Goal: Contribute content: Contribute content

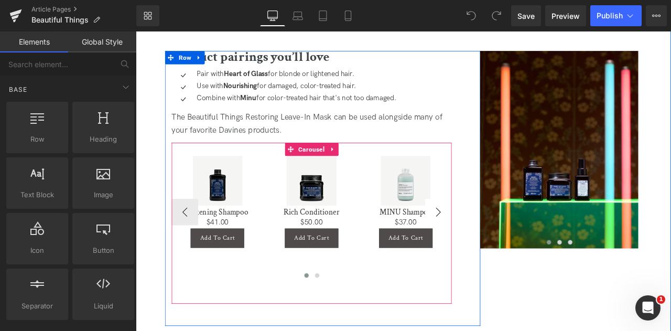
click at [491, 252] on button "›" at bounding box center [494, 245] width 31 height 31
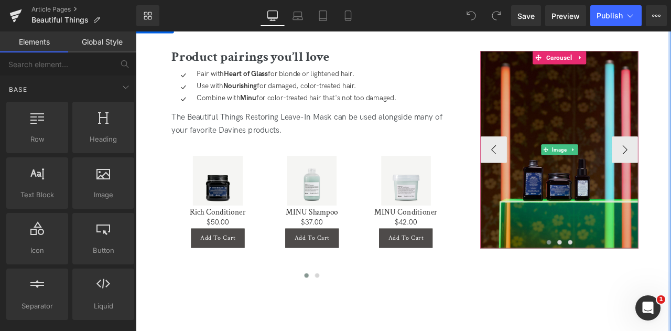
click at [619, 120] on img at bounding box center [637, 172] width 187 height 234
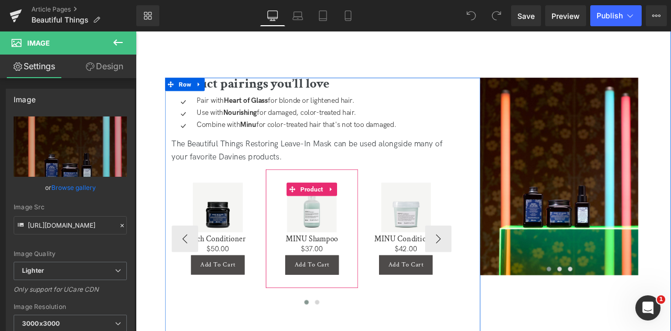
scroll to position [1669, 0]
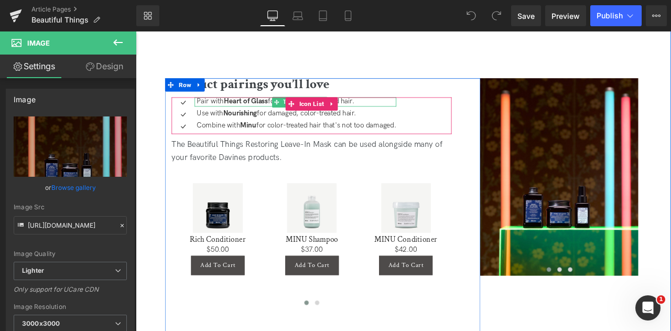
click at [245, 117] on strong "Heart of Glass" at bounding box center [266, 115] width 52 height 10
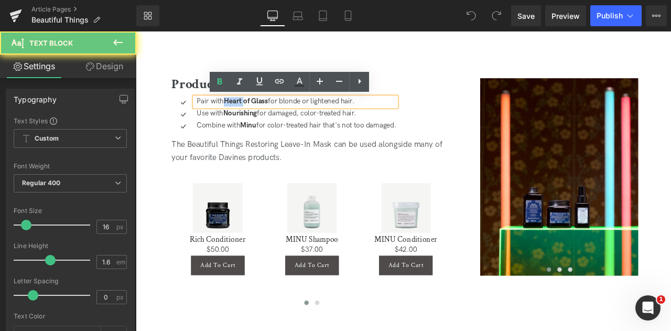
click at [245, 117] on strong "Heart of Glass" at bounding box center [266, 115] width 52 height 10
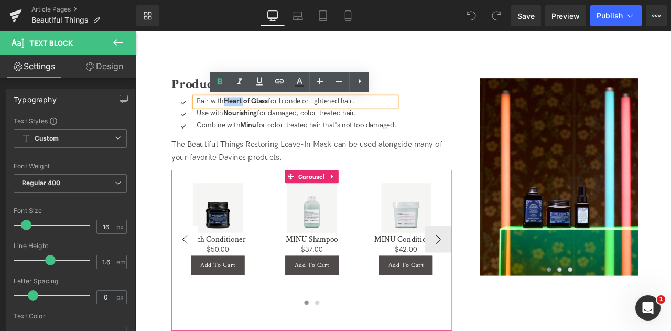
click at [186, 283] on button "‹" at bounding box center [193, 277] width 31 height 31
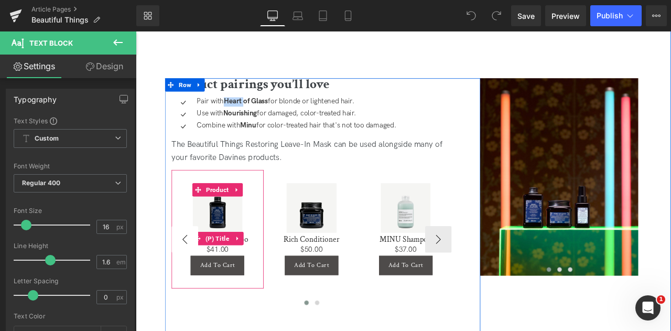
click at [186, 283] on h3 "Silkening Shampoo" at bounding box center [232, 277] width 99 height 14
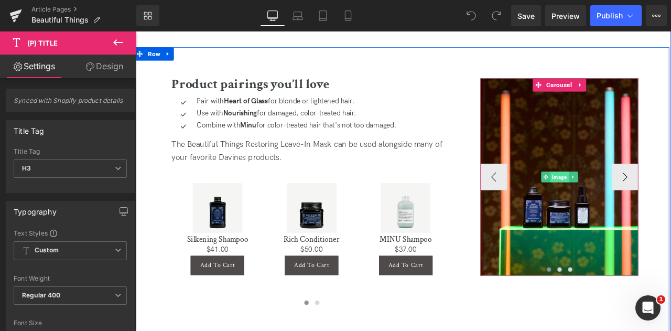
click at [635, 202] on span "Image" at bounding box center [637, 204] width 21 height 13
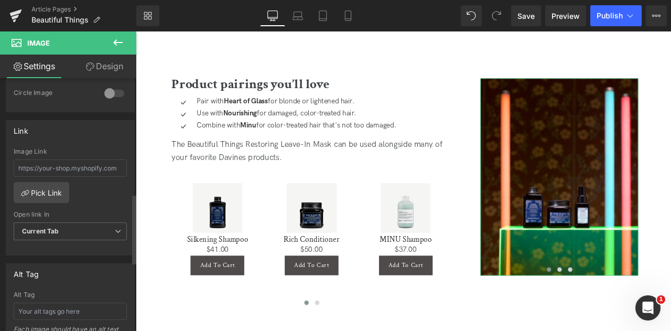
scroll to position [419, 0]
click at [57, 231] on span "Current Tab" at bounding box center [70, 231] width 113 height 18
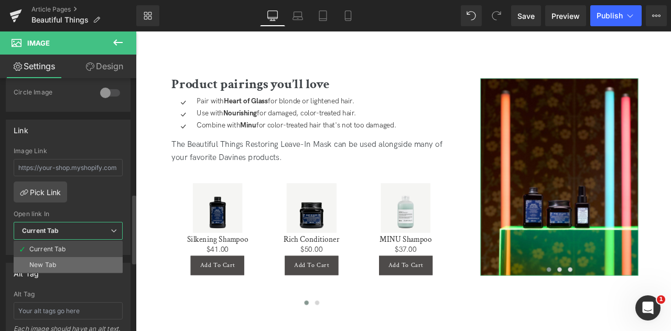
click at [52, 257] on li "New Tab" at bounding box center [68, 265] width 109 height 16
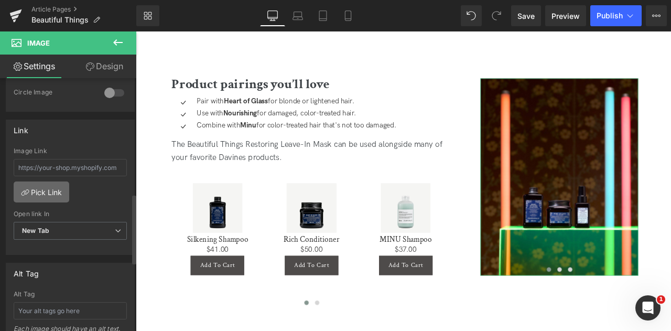
click at [46, 191] on link "Pick Link" at bounding box center [42, 191] width 56 height 21
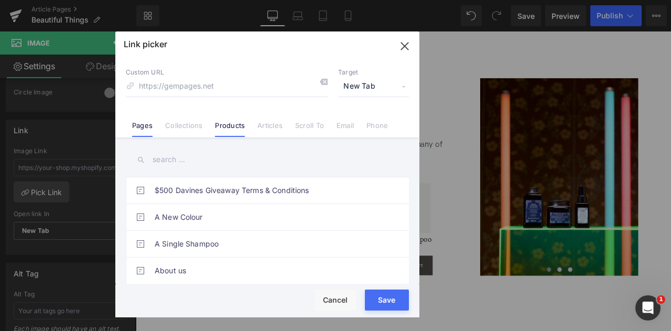
click at [228, 125] on link "Products" at bounding box center [230, 129] width 30 height 16
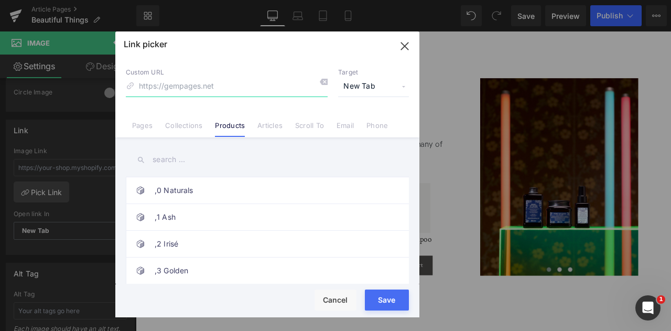
click at [198, 85] on input at bounding box center [227, 87] width 202 height 20
click at [169, 166] on input "text" at bounding box center [267, 160] width 283 height 24
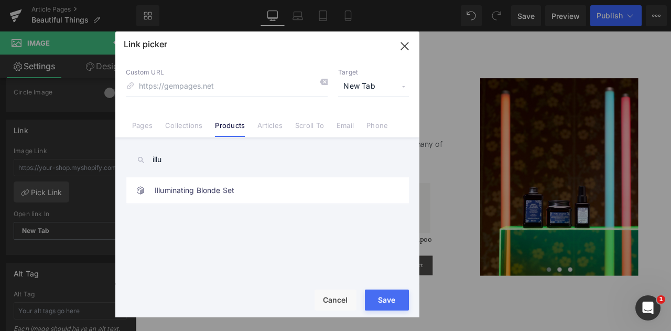
type input "illu"
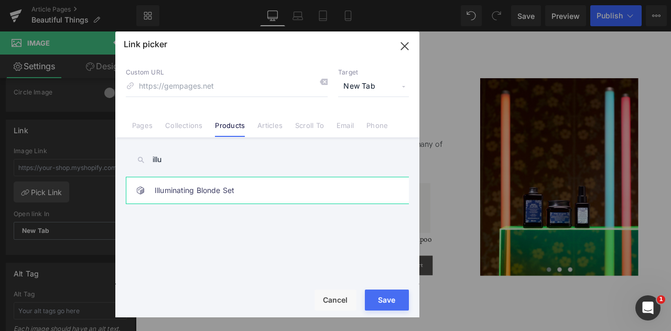
click at [209, 183] on link "Illuminating Blonde Set" at bounding box center [270, 190] width 231 height 26
click at [383, 290] on button "Save" at bounding box center [387, 299] width 44 height 21
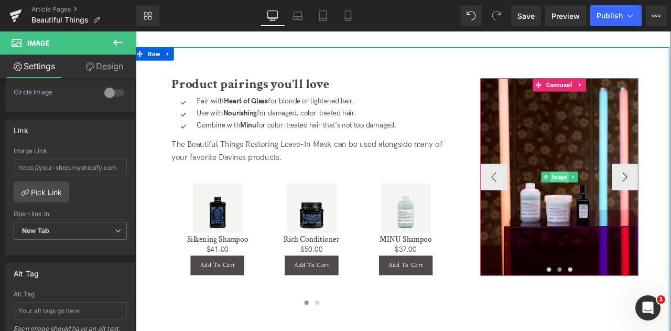
click at [636, 205] on span "Image" at bounding box center [637, 204] width 21 height 13
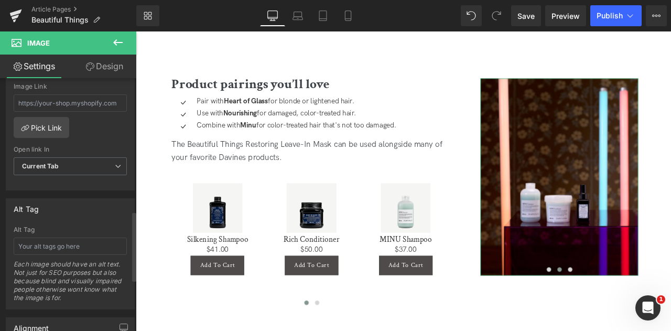
scroll to position [485, 0]
click at [45, 155] on span "Current Tab" at bounding box center [70, 164] width 113 height 18
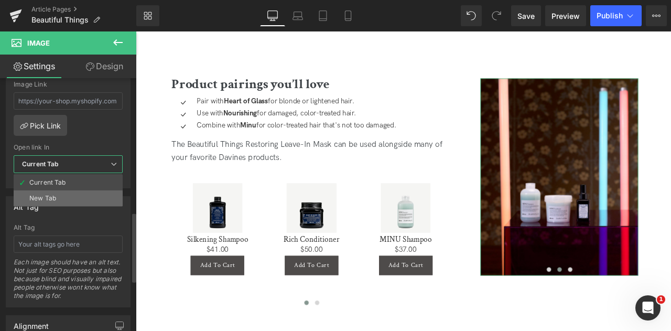
click at [55, 190] on li "New Tab" at bounding box center [68, 198] width 109 height 16
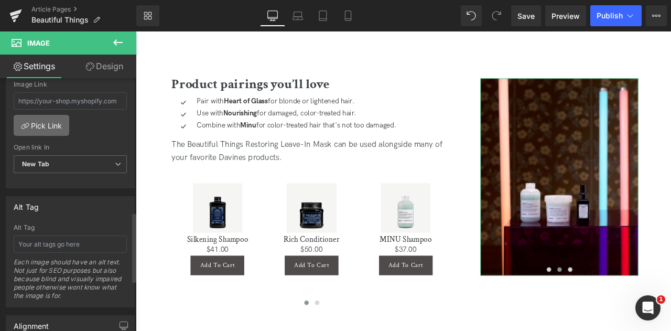
click at [57, 121] on link "Pick Link" at bounding box center [42, 125] width 56 height 21
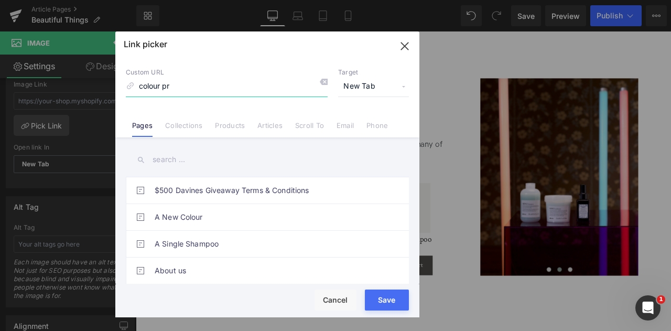
type input "colour pro"
click at [233, 125] on link "Products" at bounding box center [230, 129] width 30 height 16
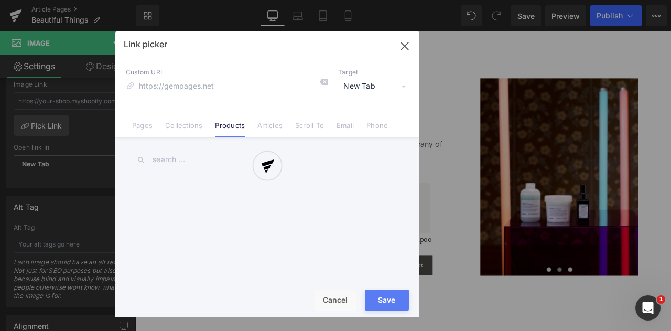
click at [174, 165] on div at bounding box center [267, 174] width 304 height 286
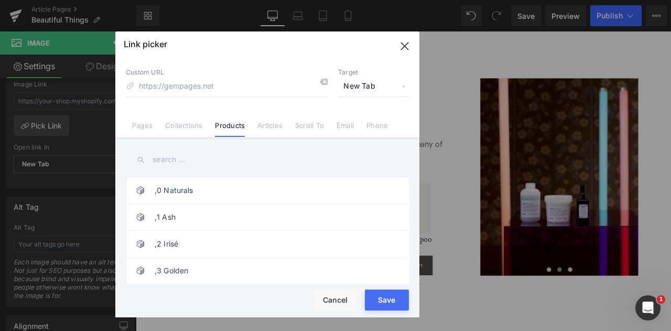
click at [166, 159] on input "text" at bounding box center [267, 160] width 283 height 24
paste input "colour pro"
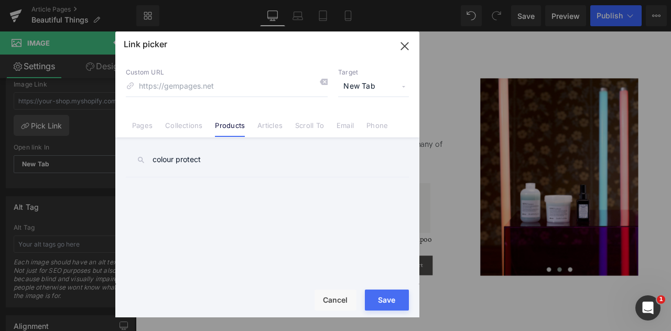
click at [170, 160] on input "colour protect" at bounding box center [267, 160] width 283 height 24
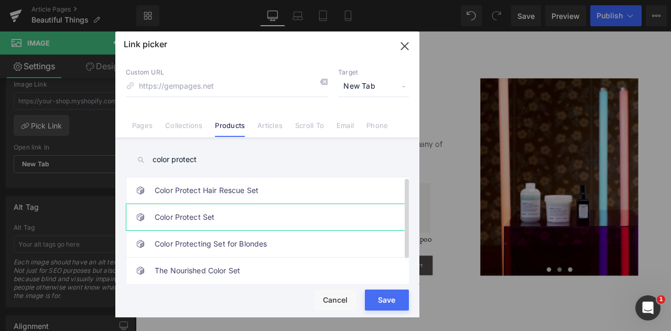
type input "color protect"
click at [243, 218] on link "Color Protect Set" at bounding box center [270, 217] width 231 height 26
click at [382, 306] on button "Save" at bounding box center [387, 299] width 44 height 21
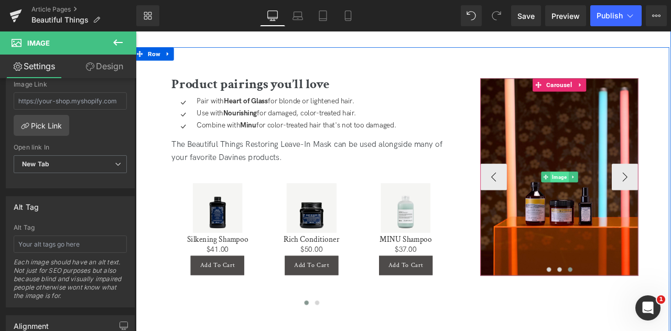
click at [632, 206] on span "Image" at bounding box center [637, 204] width 21 height 13
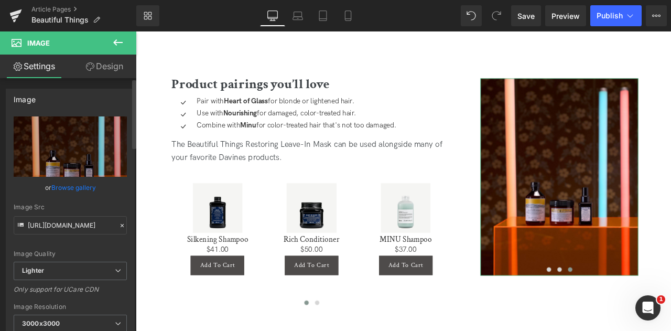
scroll to position [387, 0]
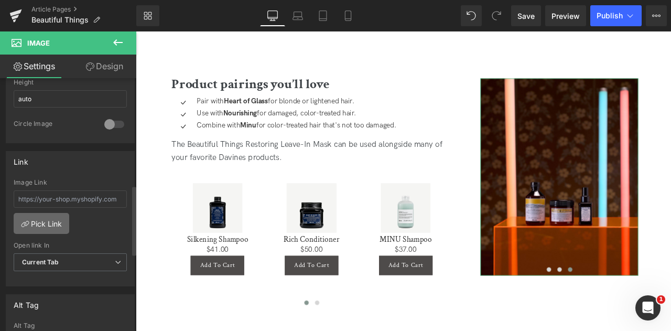
click at [42, 224] on link "Pick Link" at bounding box center [42, 223] width 56 height 21
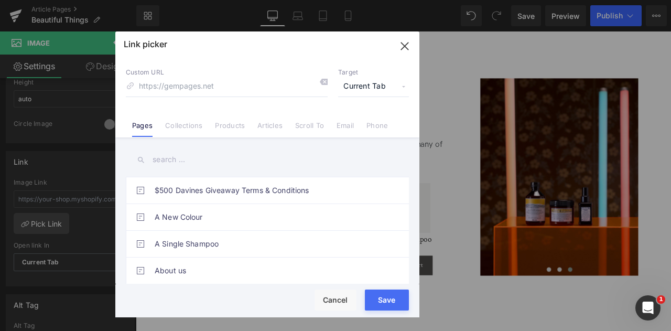
click at [364, 80] on span "Current Tab" at bounding box center [373, 87] width 71 height 20
click at [366, 120] on li "New Tab" at bounding box center [373, 124] width 81 height 18
click at [237, 127] on link "Products" at bounding box center [230, 129] width 30 height 16
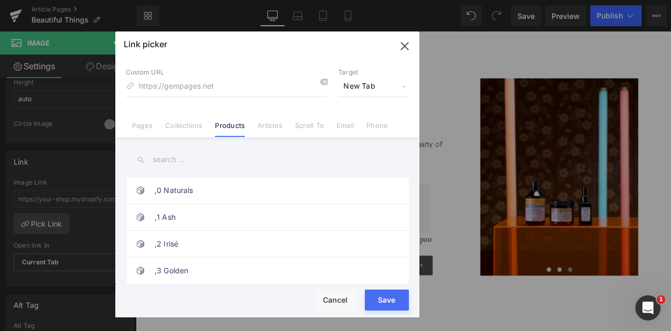
click at [165, 160] on input "text" at bounding box center [267, 160] width 283 height 24
paste input "colour pro"
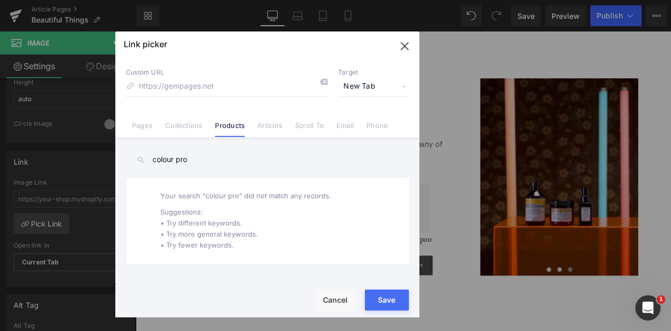
click at [171, 157] on input "colour pro" at bounding box center [267, 160] width 283 height 24
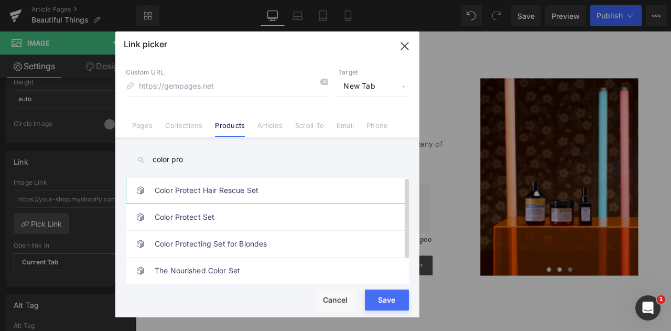
type input "color pro"
click at [272, 189] on link "Color Protect Hair Rescue Set" at bounding box center [270, 190] width 231 height 26
click at [378, 304] on button "Save" at bounding box center [387, 299] width 44 height 21
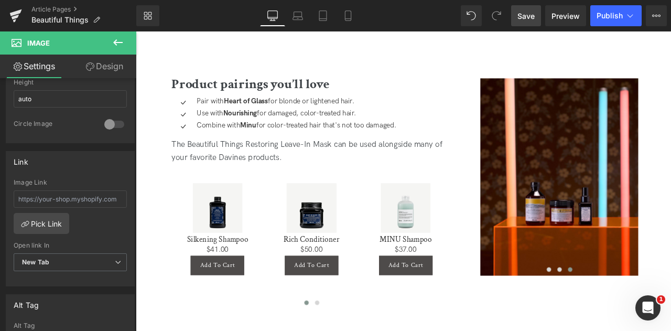
click at [527, 17] on span "Save" at bounding box center [525, 15] width 17 height 11
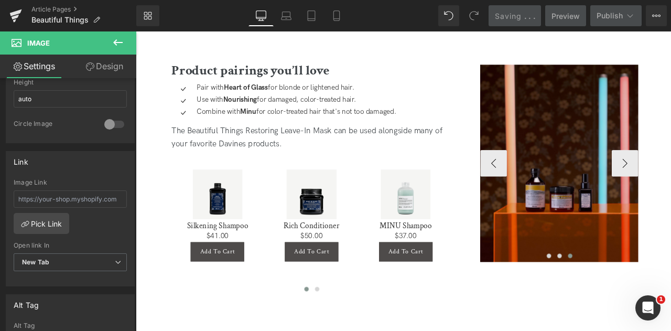
scroll to position [1684, 0]
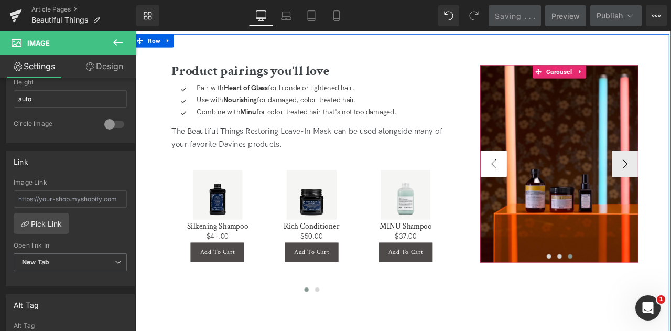
click at [554, 198] on button "‹" at bounding box center [559, 187] width 31 height 31
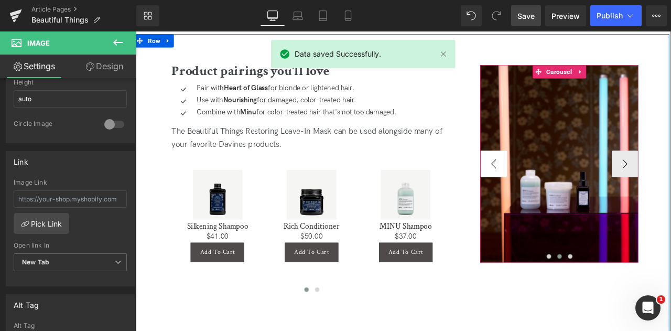
click at [554, 198] on button "‹" at bounding box center [559, 187] width 31 height 31
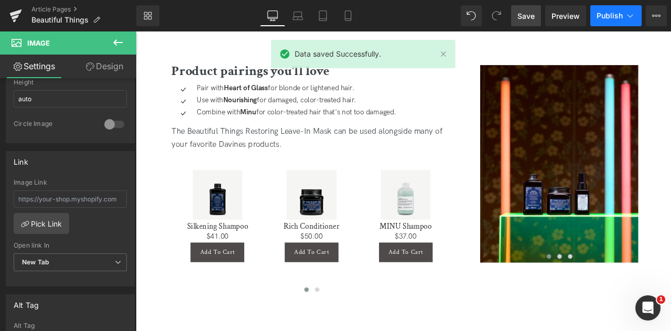
click at [610, 23] on button "Publish" at bounding box center [615, 15] width 51 height 21
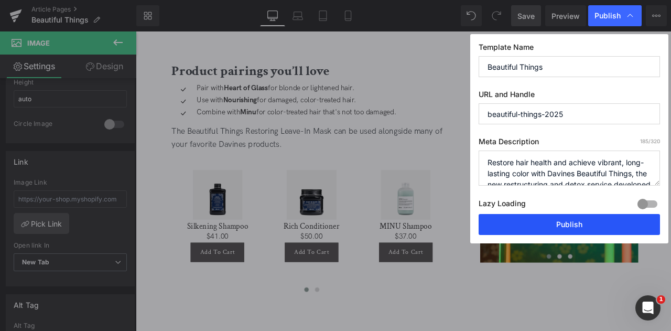
click at [545, 214] on button "Publish" at bounding box center [569, 224] width 181 height 21
